Goal: Task Accomplishment & Management: Use online tool/utility

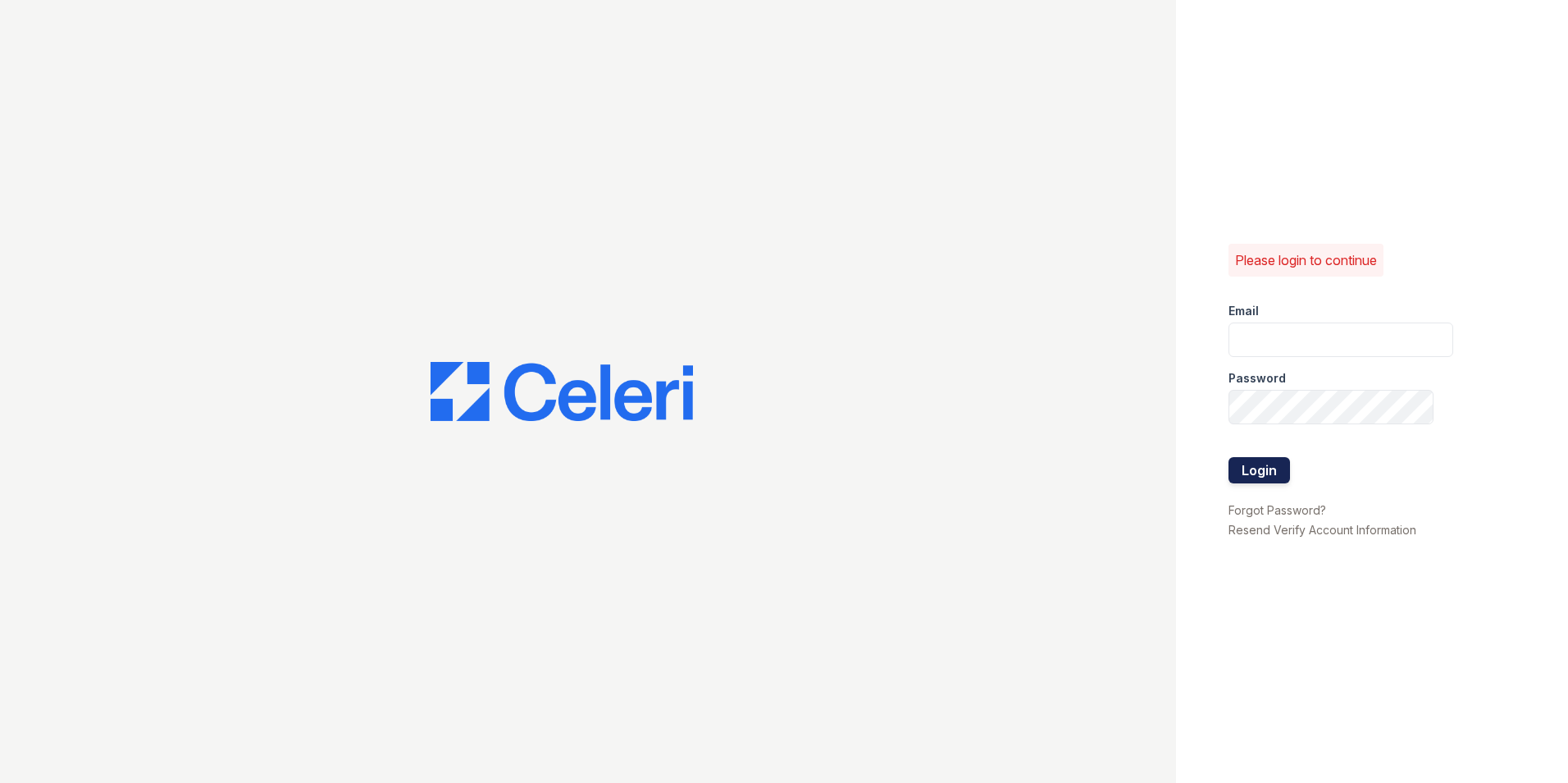
type input "[DOMAIN_NAME][EMAIL_ADDRESS][DOMAIN_NAME]"
click at [1277, 474] on button "Login" at bounding box center [1260, 470] width 62 height 26
